Goal: Information Seeking & Learning: Understand process/instructions

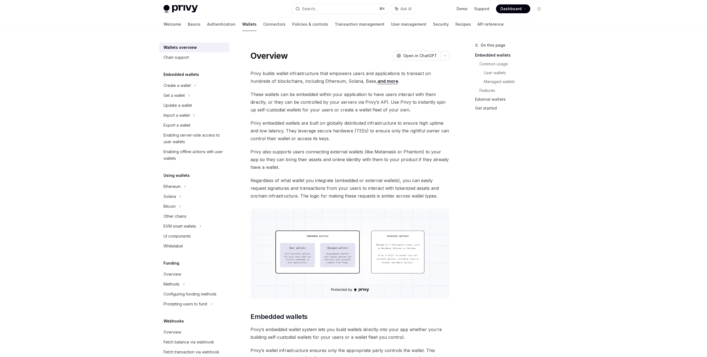
click at [489, 183] on div "On this page Embedded wallets Common usage User wallets Managed wallets Feature…" at bounding box center [506, 199] width 84 height 315
click at [184, 185] on icon at bounding box center [185, 186] width 2 height 7
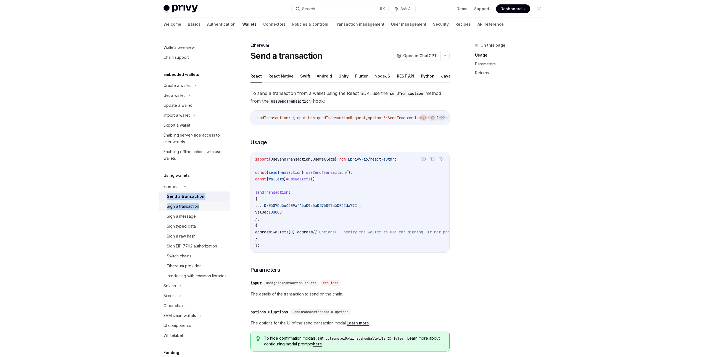
drag, startPoint x: 184, startPoint y: 185, endPoint x: 194, endPoint y: 204, distance: 21.6
click at [194, 204] on li "Ethereum Send a transaction Sign a transaction Sign a message Sign typed data S…" at bounding box center [194, 231] width 71 height 99
click at [202, 213] on div "Sign a message" at bounding box center [197, 216] width 60 height 7
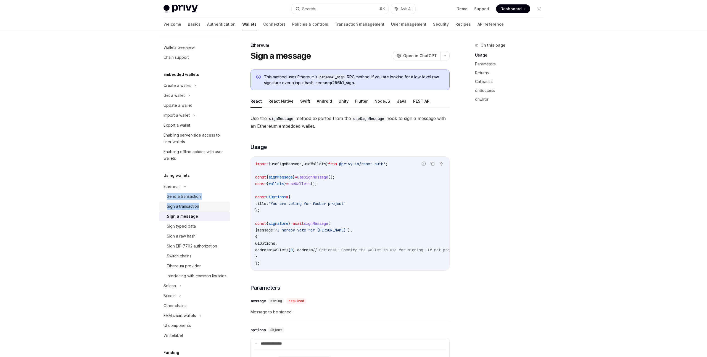
click at [198, 207] on div "Sign a transaction" at bounding box center [183, 206] width 32 height 7
type textarea "*"
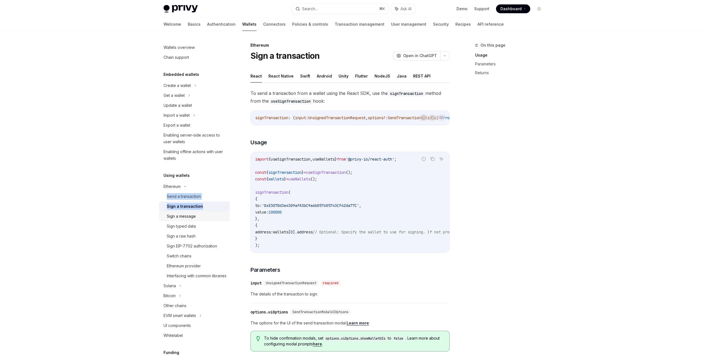
click at [222, 217] on div "Sign a message" at bounding box center [197, 216] width 60 height 7
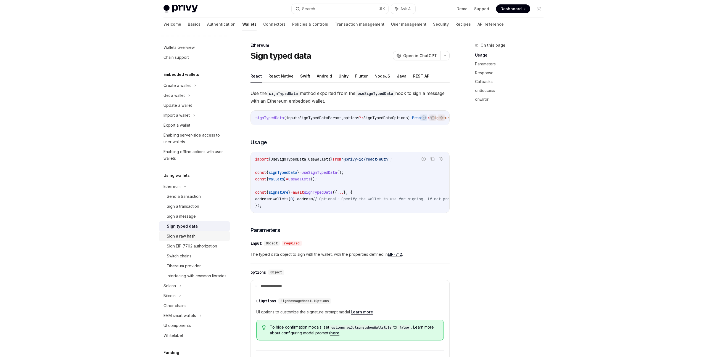
click at [186, 238] on div "Sign a raw hash" at bounding box center [181, 236] width 29 height 7
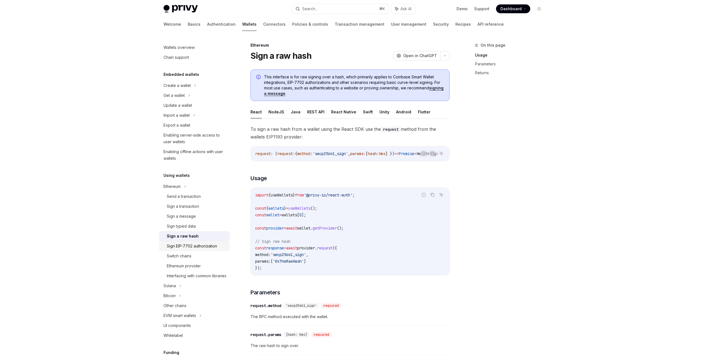
click at [190, 245] on div "Sign EIP-7702 authorization" at bounding box center [192, 246] width 50 height 7
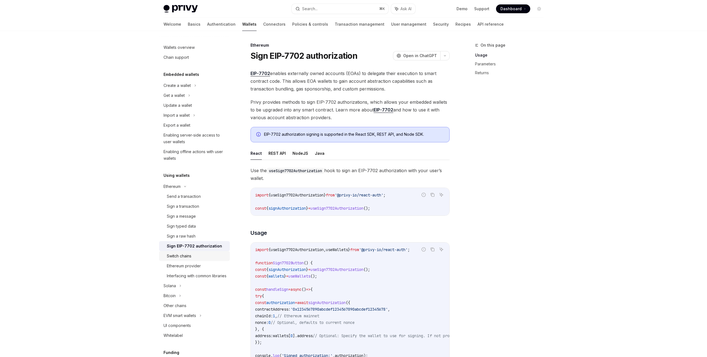
click at [185, 257] on div "Switch chains" at bounding box center [179, 256] width 25 height 7
type textarea "*"
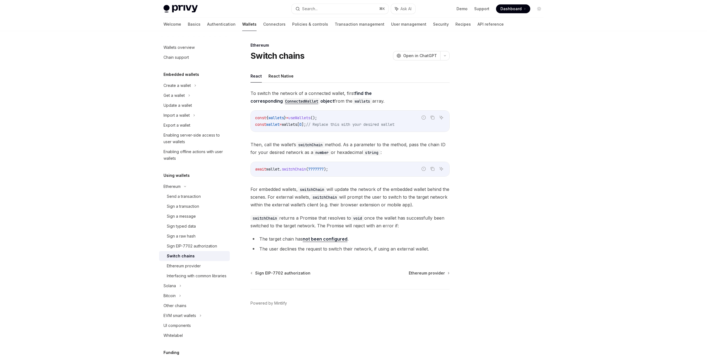
click at [291, 160] on div "To switch the network of a connected wallet, first find the corresponding Conne…" at bounding box center [349, 172] width 199 height 166
